Goal: Information Seeking & Learning: Learn about a topic

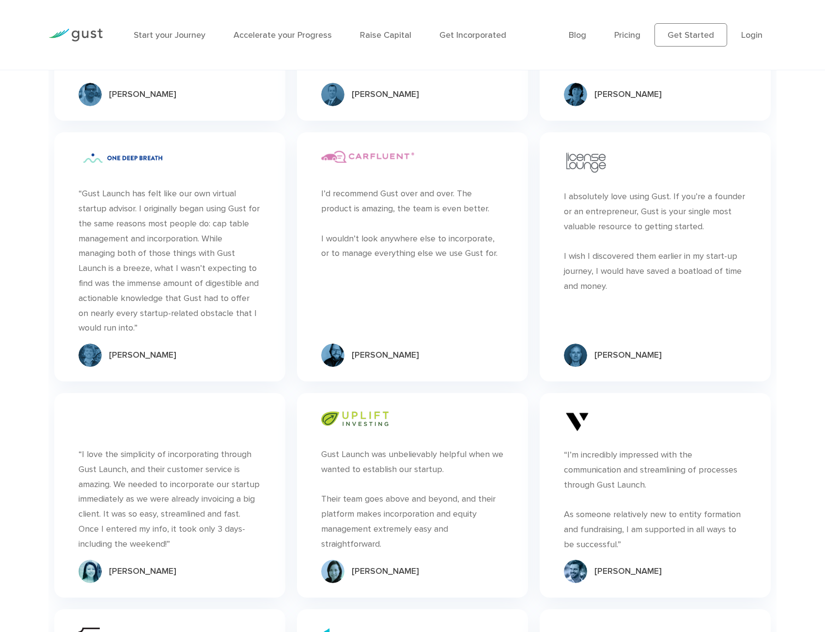
scroll to position [2906, 0]
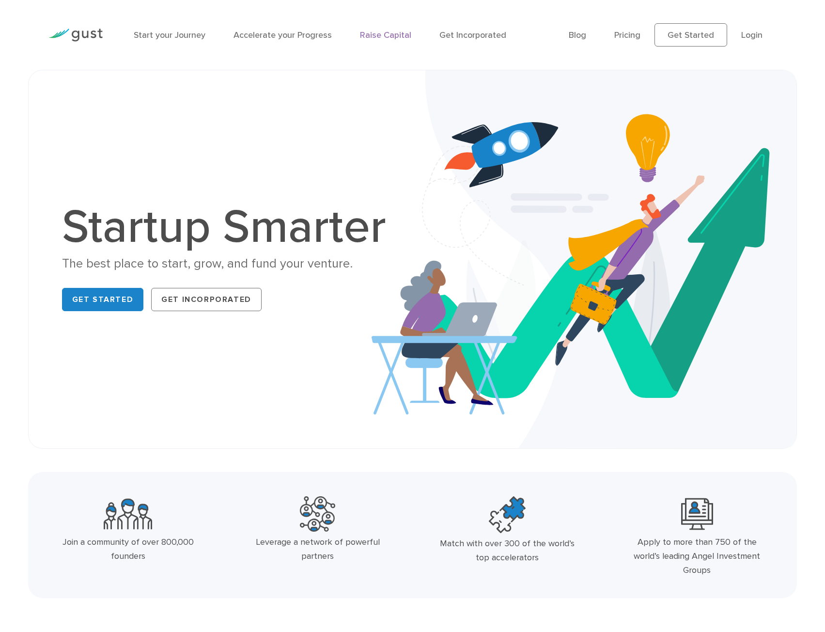
click at [371, 33] on link "Raise Capital" at bounding box center [385, 35] width 51 height 10
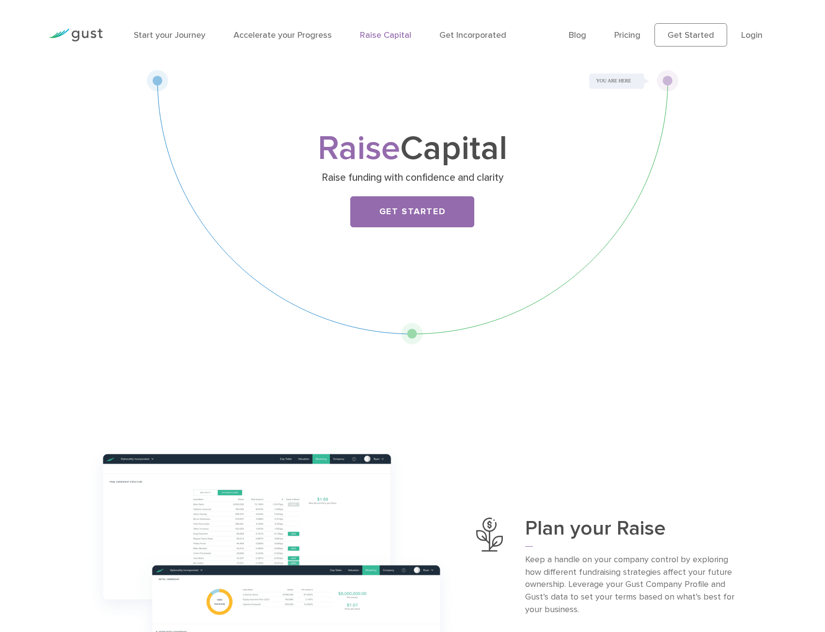
click at [618, 41] on li "Pricing" at bounding box center [627, 35] width 26 height 13
click at [620, 34] on link "Pricing" at bounding box center [627, 35] width 26 height 10
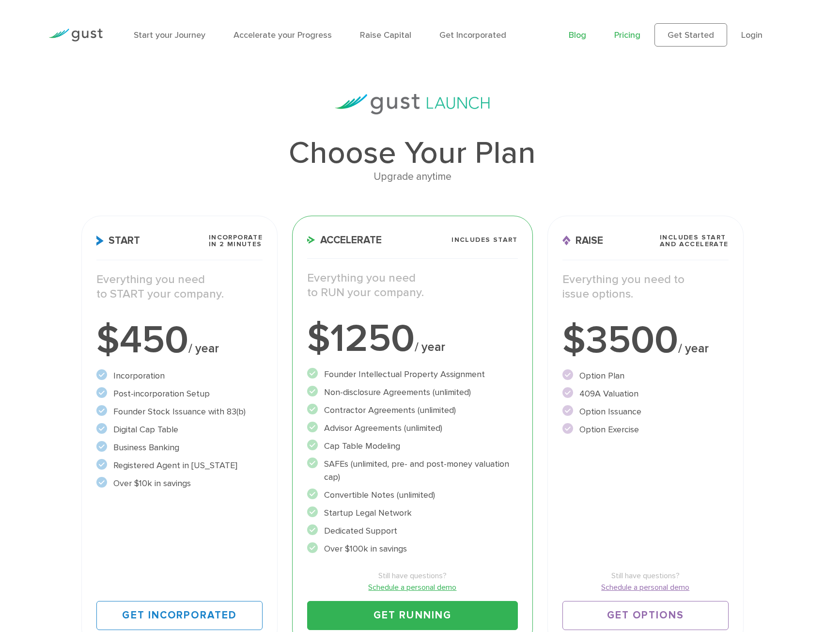
click at [577, 35] on link "Blog" at bounding box center [577, 35] width 17 height 10
